Goal: Task Accomplishment & Management: Manage account settings

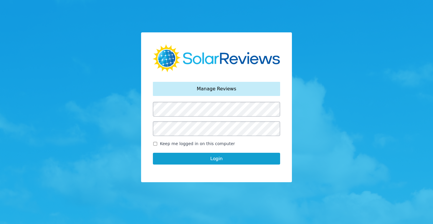
click at [155, 143] on input "Keep me logged in on this computer" at bounding box center [155, 144] width 5 height 4
checkbox input "true"
click at [218, 158] on button "Login" at bounding box center [216, 159] width 127 height 12
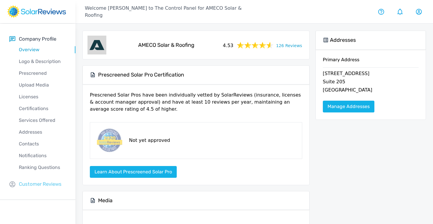
click at [38, 182] on p "Customer Reviews" at bounding box center [40, 184] width 43 height 7
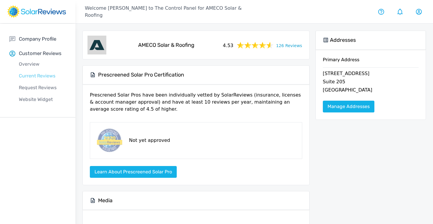
click at [29, 79] on p "Current Reviews" at bounding box center [42, 76] width 66 height 7
